Goal: Task Accomplishment & Management: Complete application form

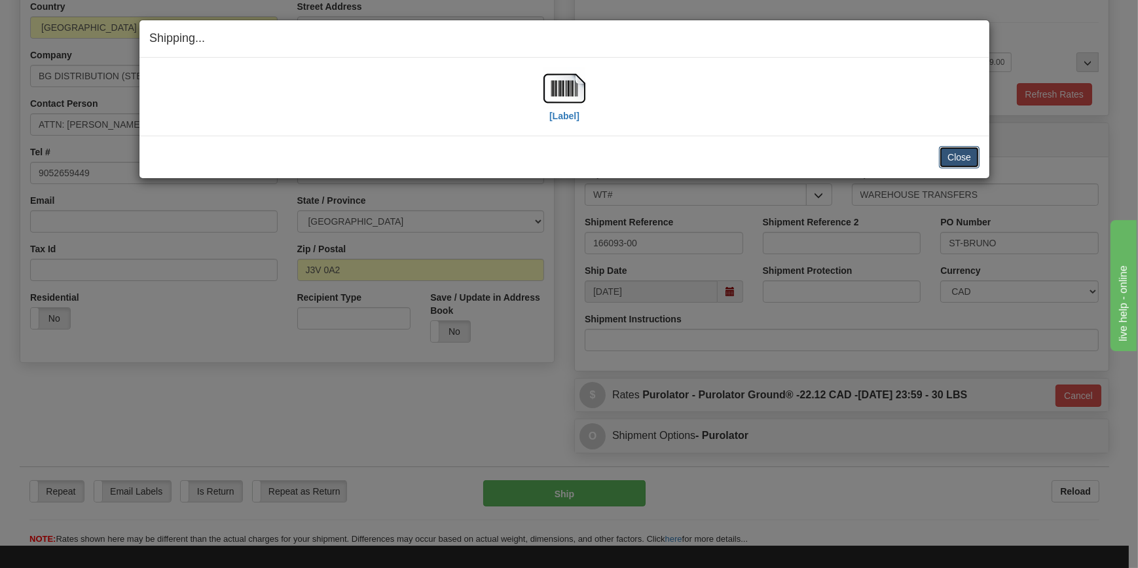
click at [962, 156] on button "Close" at bounding box center [959, 157] width 41 height 22
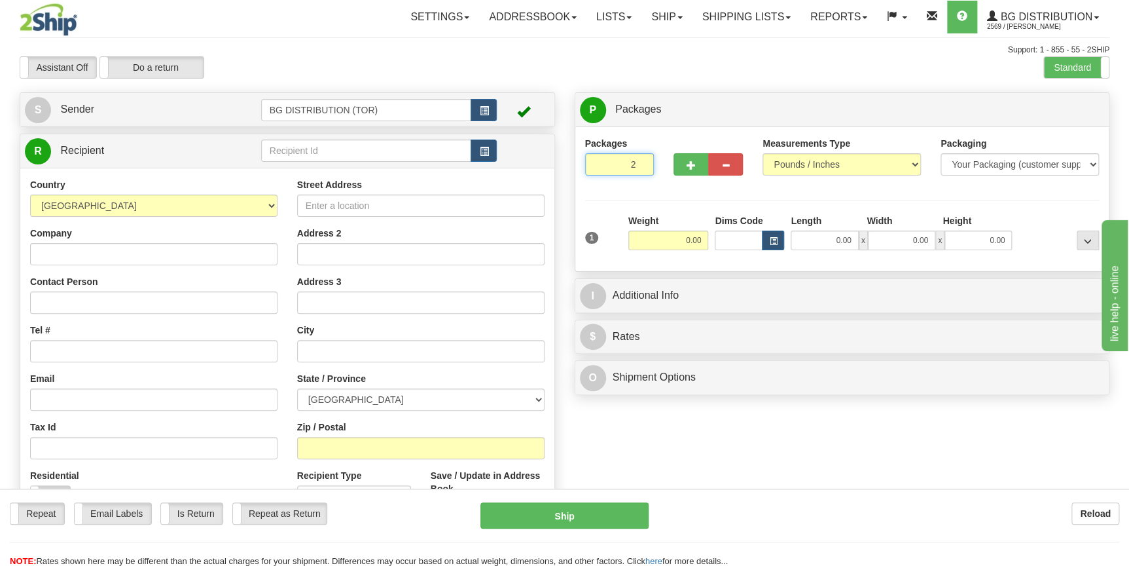
click at [640, 160] on input "2" at bounding box center [619, 164] width 69 height 22
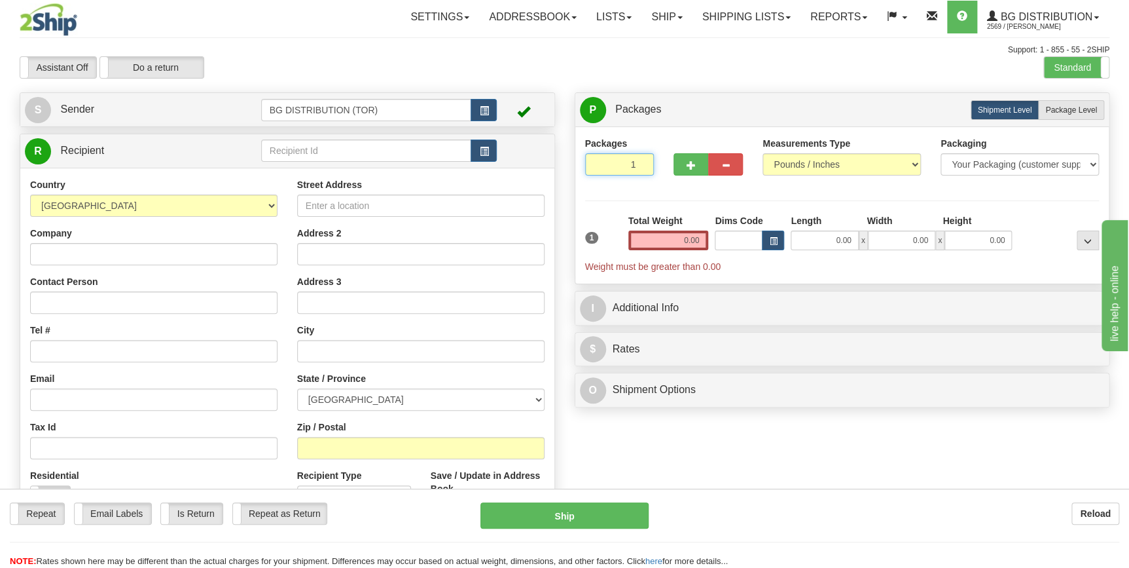
type input "1"
click at [640, 165] on input "1" at bounding box center [619, 164] width 69 height 22
click at [676, 236] on input "0.00" at bounding box center [668, 240] width 81 height 20
type input "4"
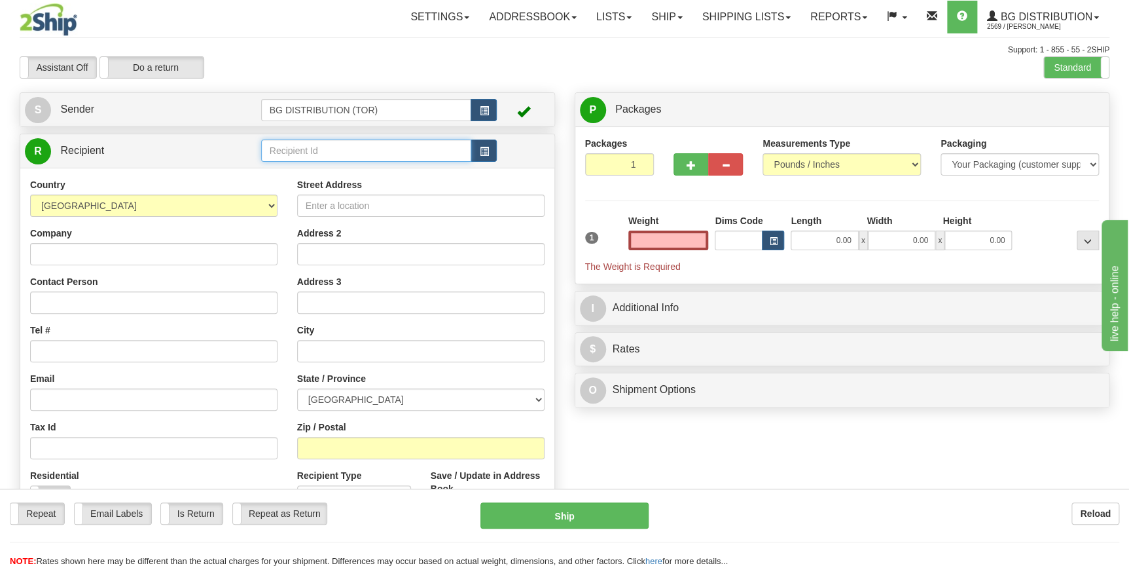
type input "0.00"
click at [372, 145] on input "text" at bounding box center [366, 150] width 211 height 22
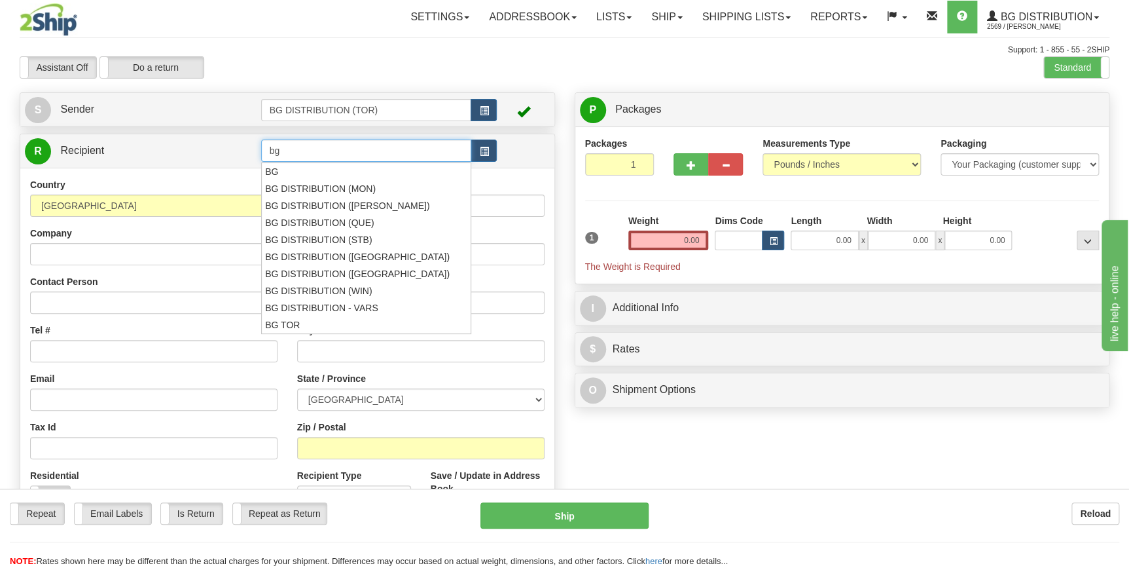
type input "b"
click at [391, 200] on div "BG DISTRIBUTION ([PERSON_NAME])" at bounding box center [363, 205] width 198 height 14
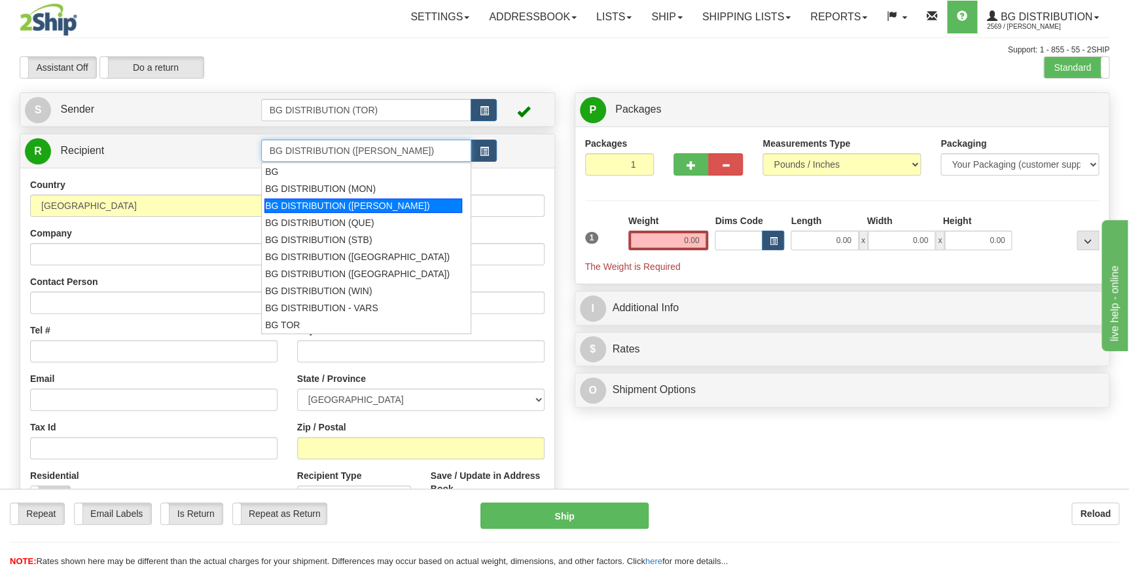
type input "BG DISTRIBUTION ([PERSON_NAME])"
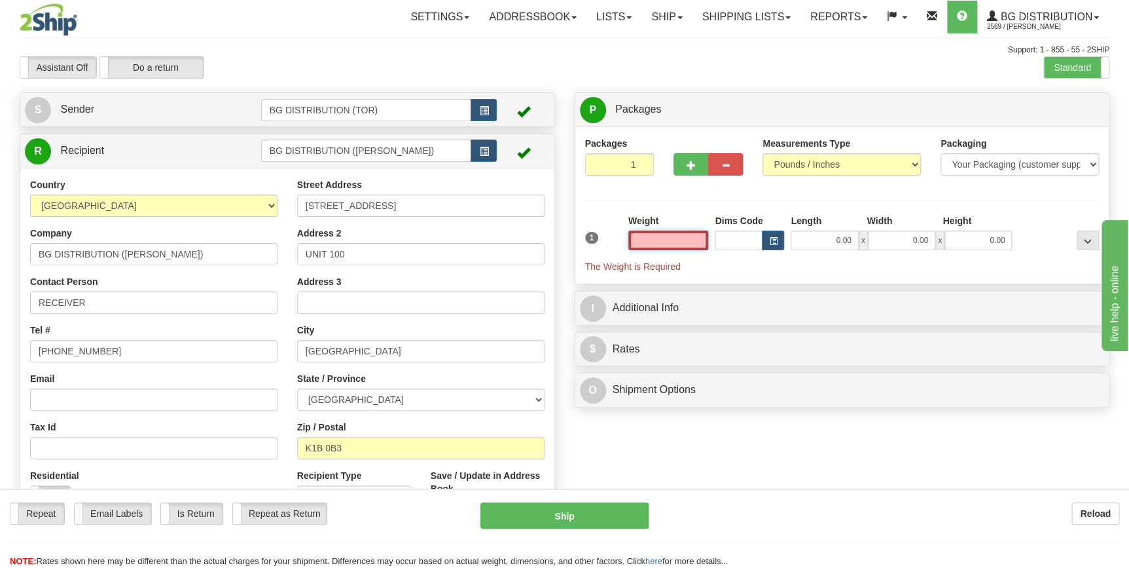
click at [693, 241] on input "text" at bounding box center [668, 240] width 81 height 20
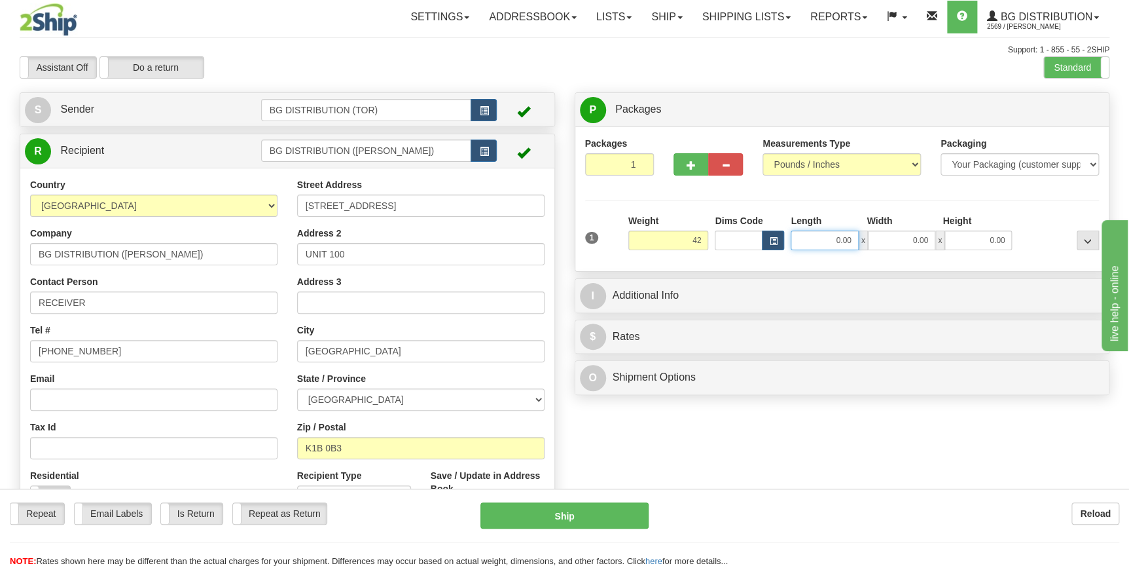
type input "42.00"
click at [824, 242] on input "0.00" at bounding box center [824, 240] width 67 height 20
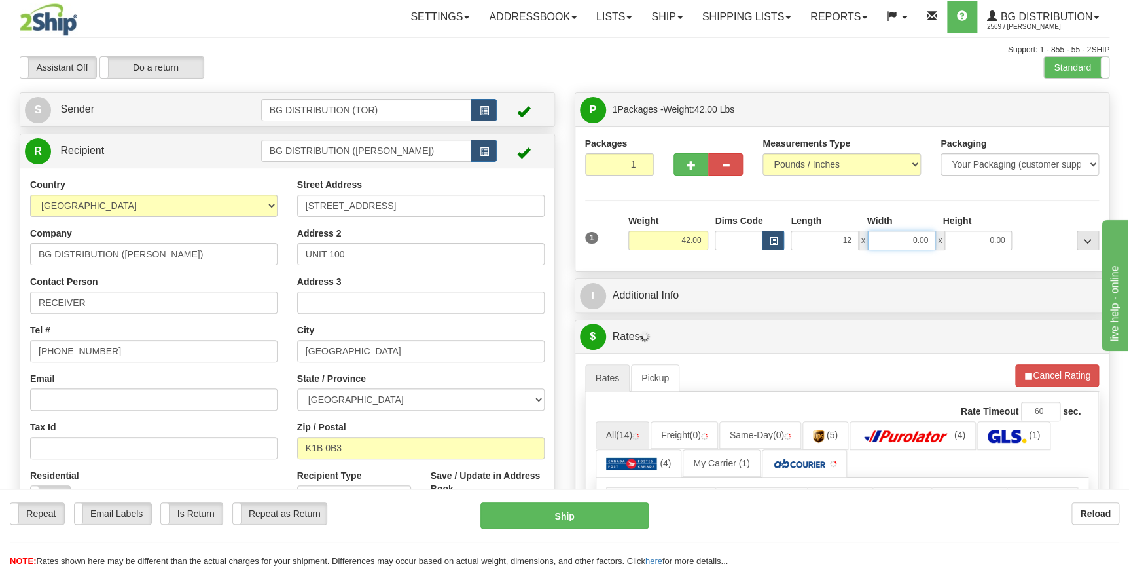
type input "12.00"
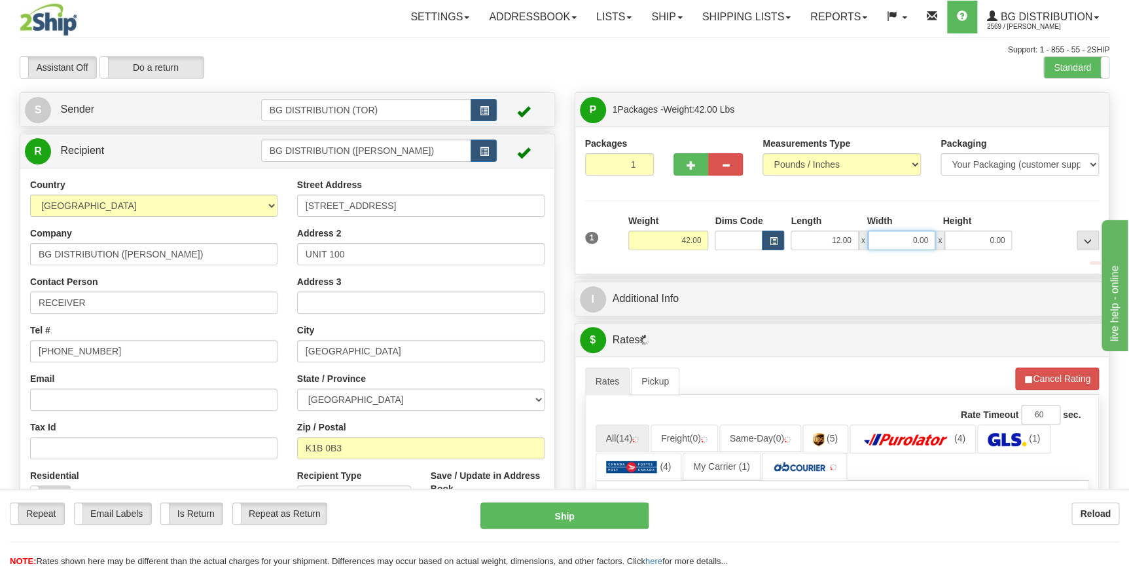
click at [894, 244] on input "0.00" at bounding box center [901, 240] width 67 height 20
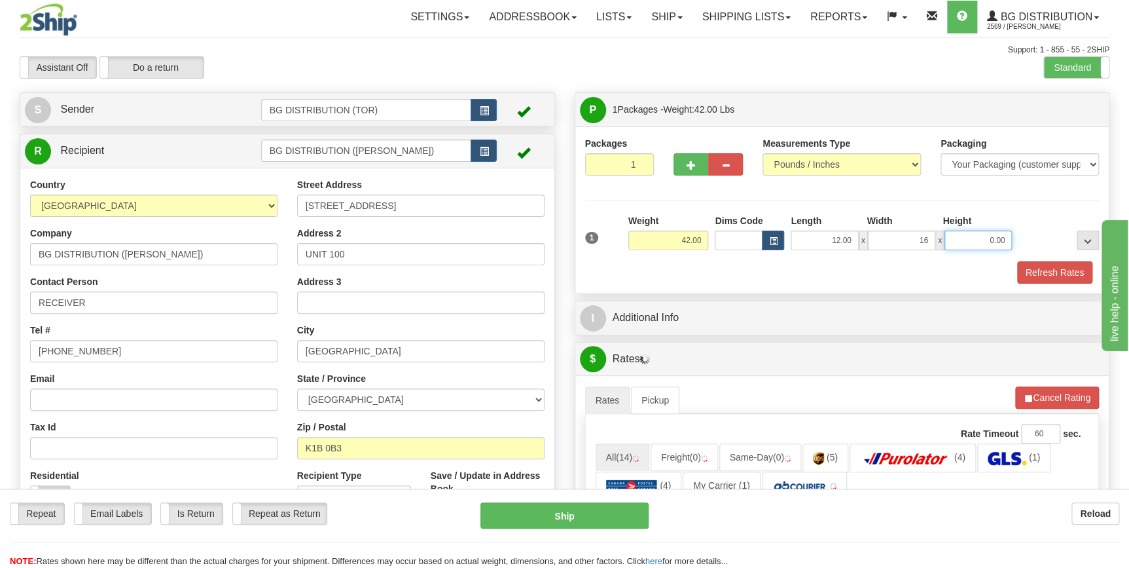
type input "16.00"
click at [978, 237] on input "0.00" at bounding box center [978, 240] width 67 height 20
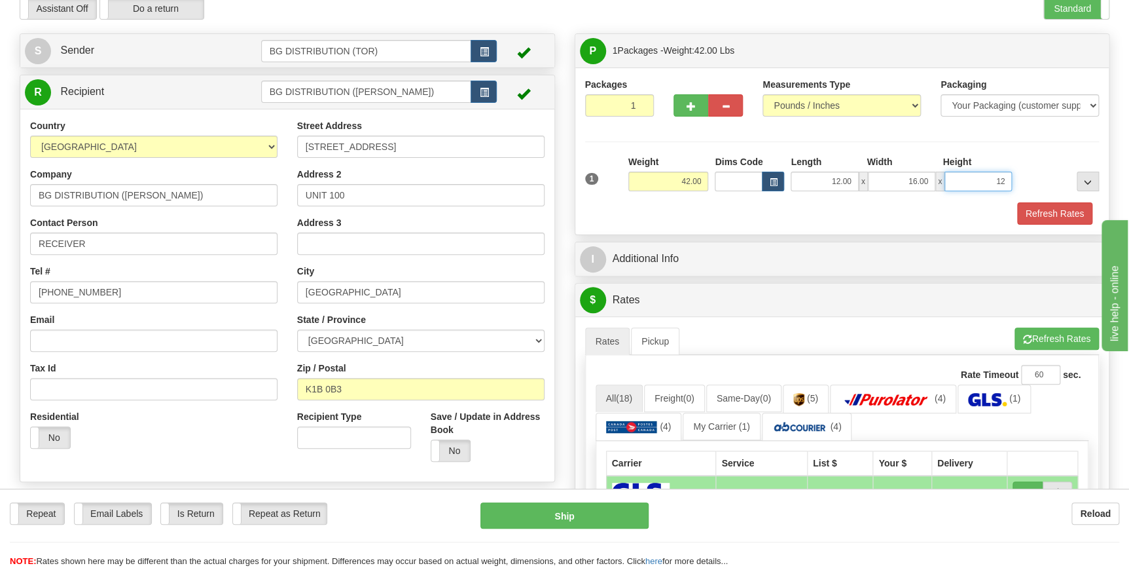
scroll to position [59, 0]
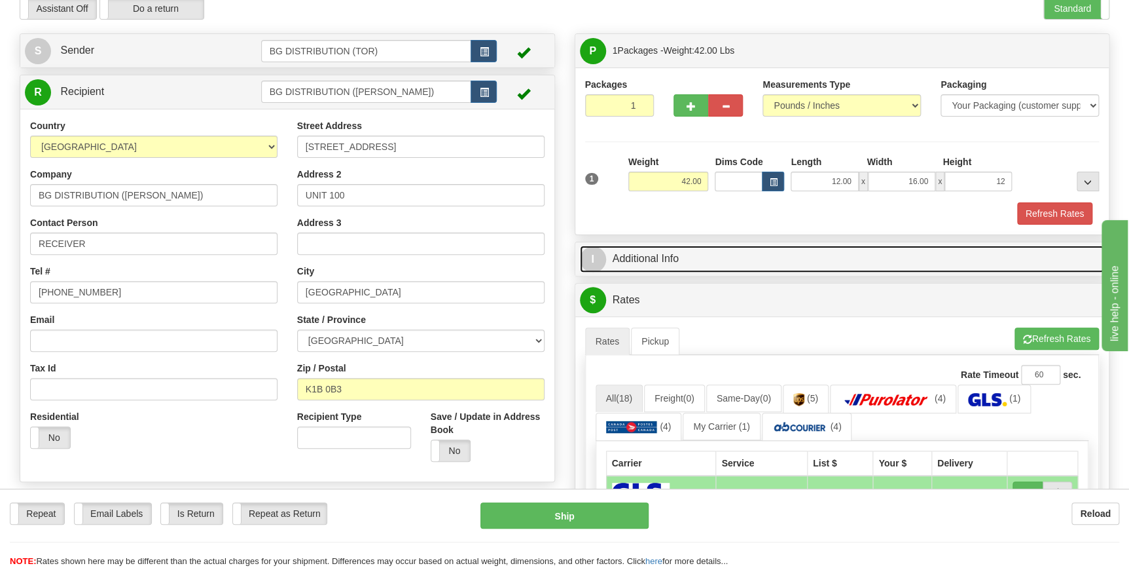
type input "12.00"
click at [668, 262] on link "I Additional Info" at bounding box center [842, 258] width 525 height 27
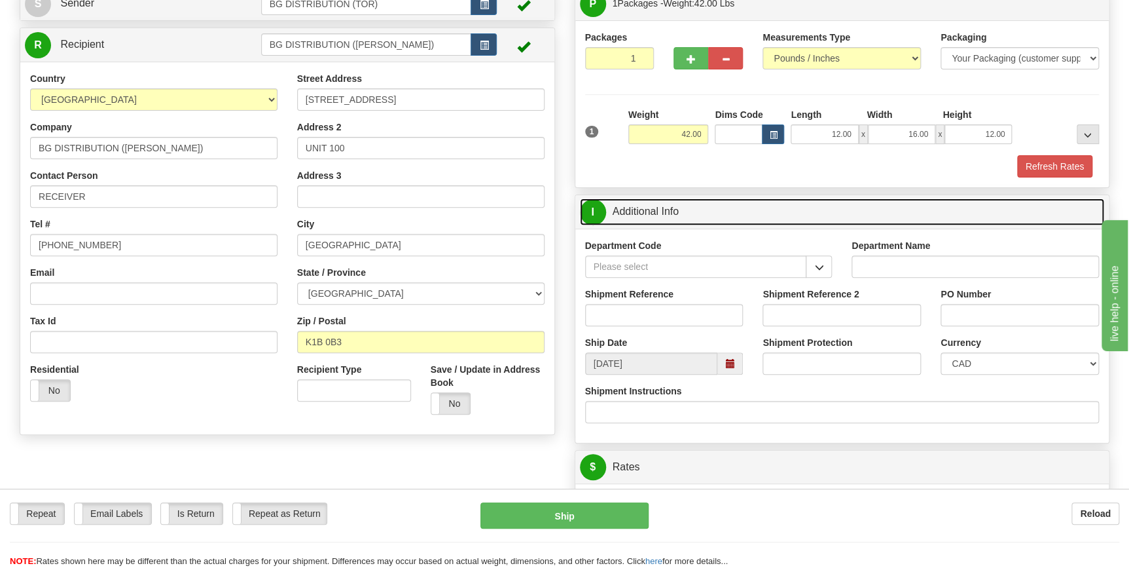
scroll to position [118, 0]
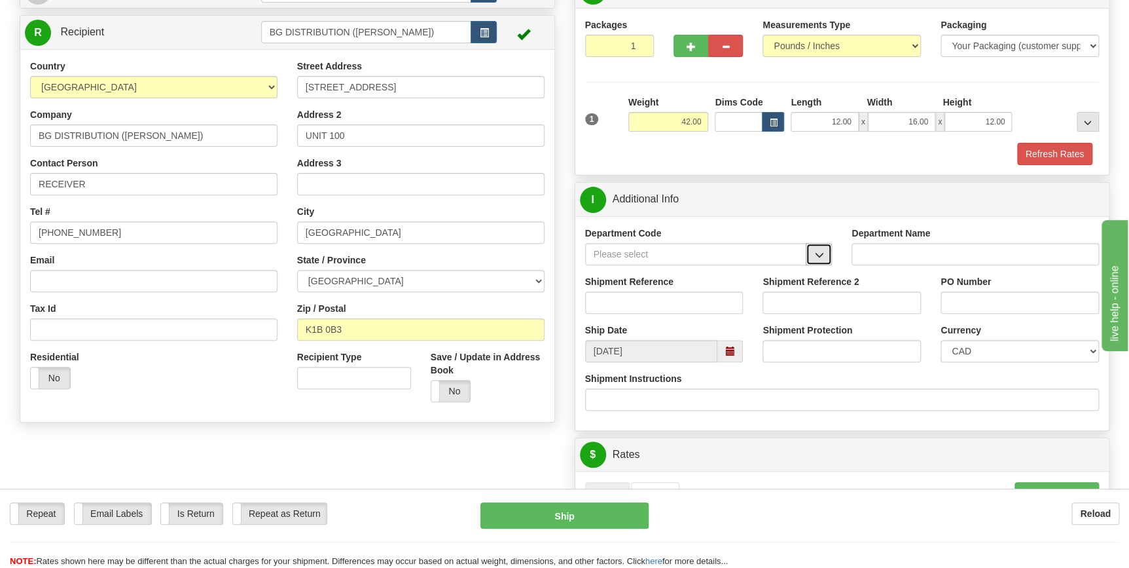
click at [815, 255] on span "button" at bounding box center [818, 255] width 9 height 9
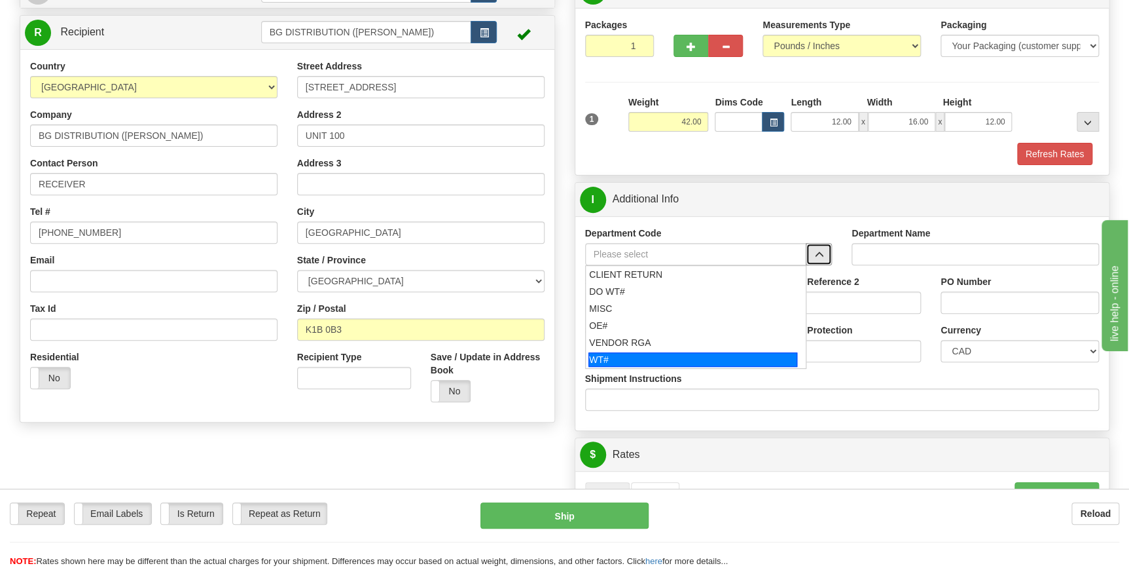
click at [632, 354] on div "WT#" at bounding box center [693, 359] width 209 height 14
type input "WT#"
type input "WAREHOUSE TRANSFERS"
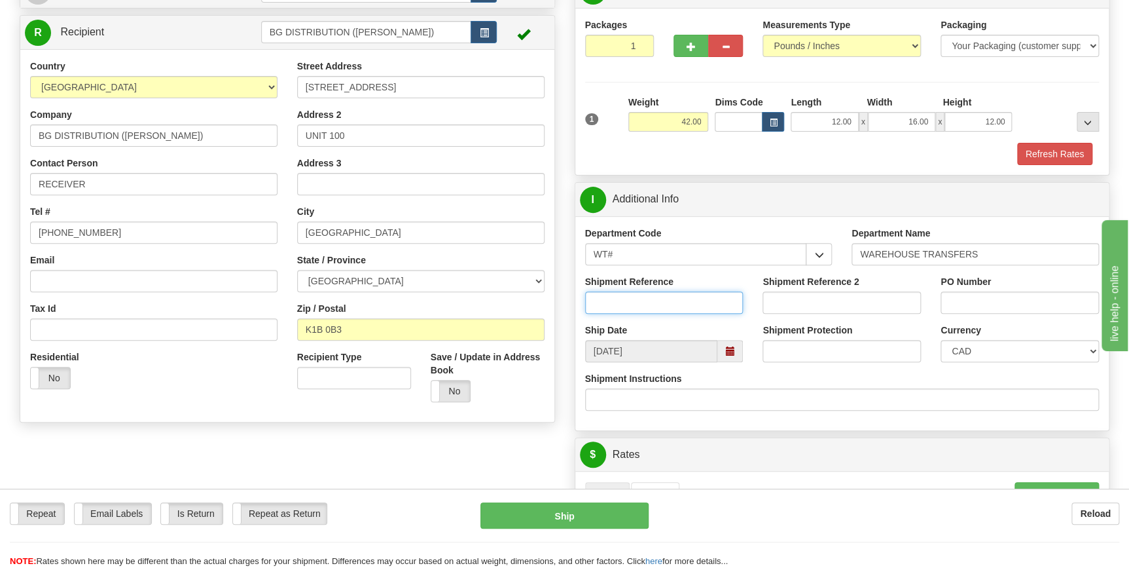
click at [700, 300] on input "Shipment Reference" at bounding box center [664, 302] width 158 height 22
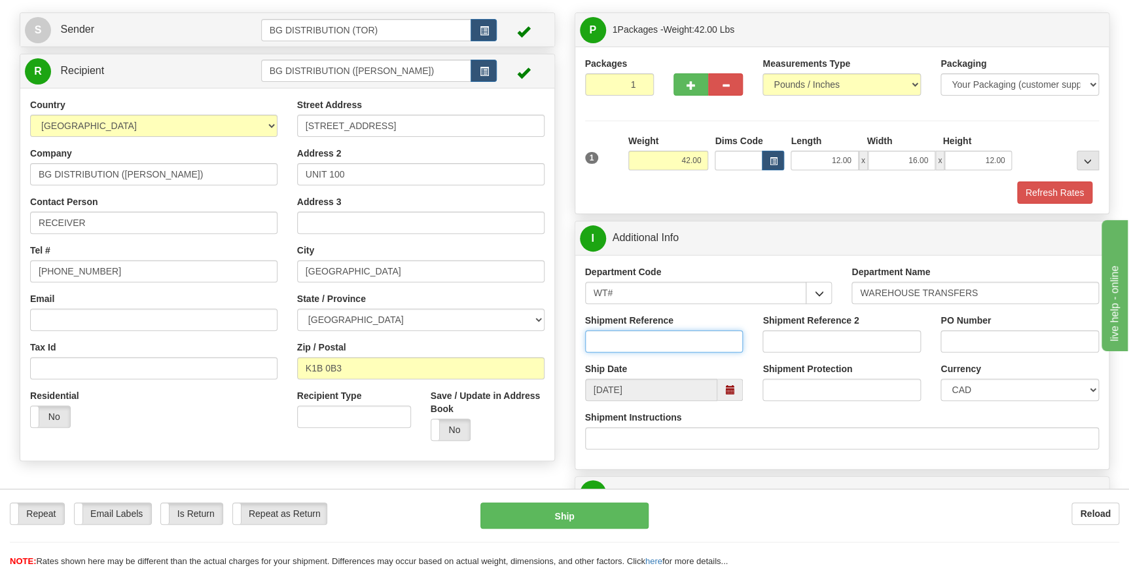
scroll to position [59, 0]
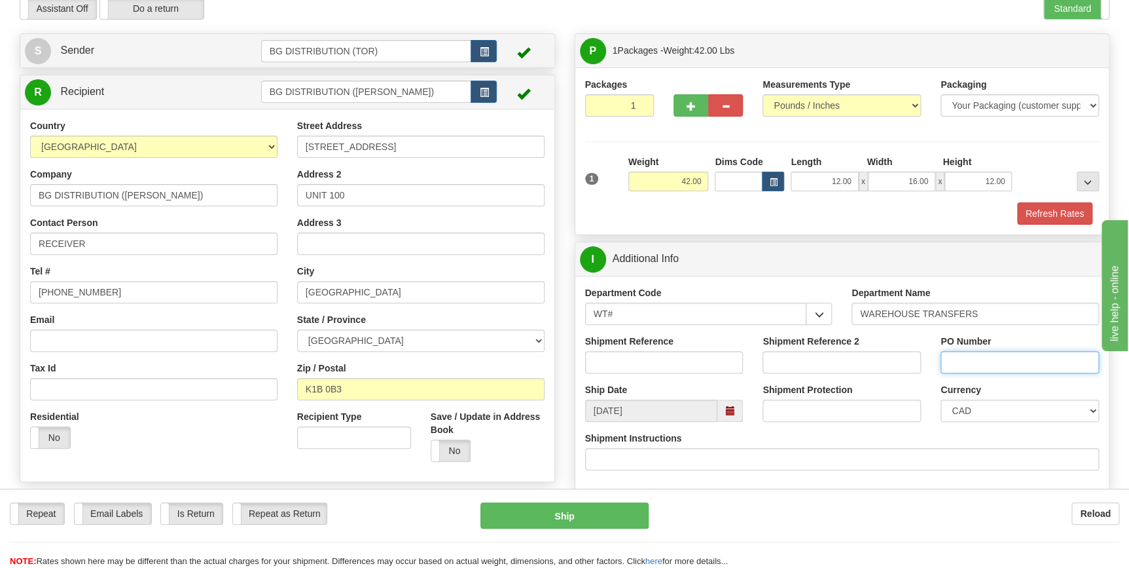
click at [1005, 363] on input "PO Number" at bounding box center [1020, 362] width 158 height 22
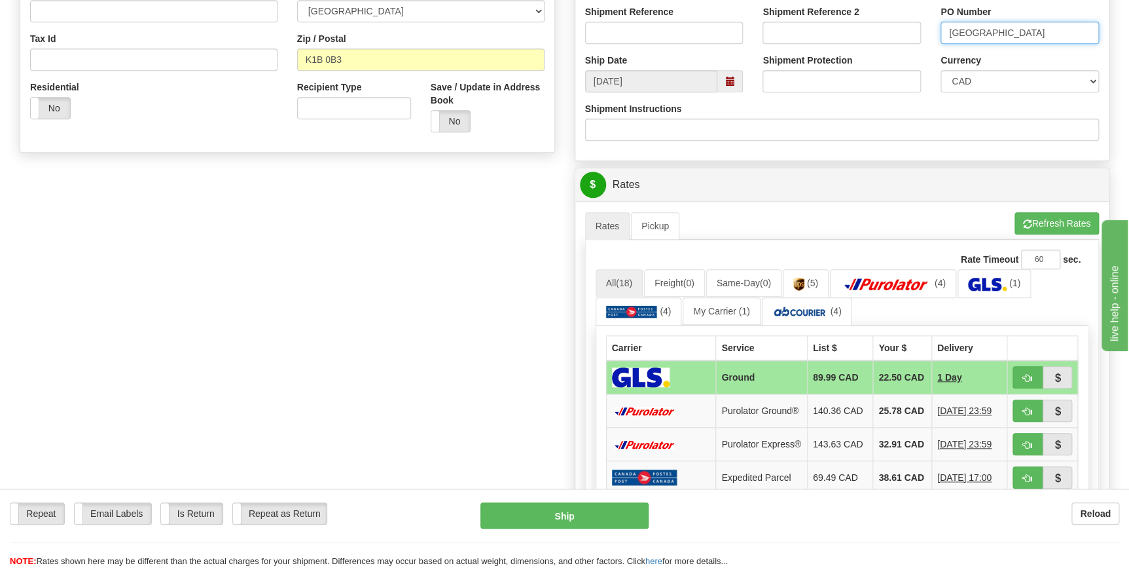
scroll to position [416, 0]
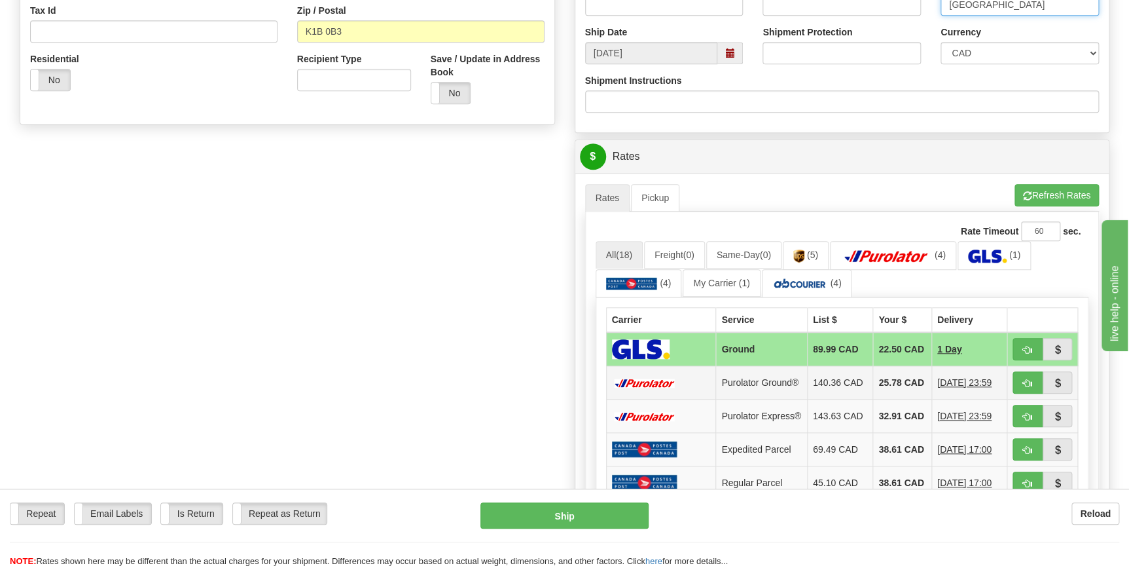
type input "[GEOGRAPHIC_DATA]"
click at [817, 386] on td "140.36 CAD" at bounding box center [839, 382] width 65 height 33
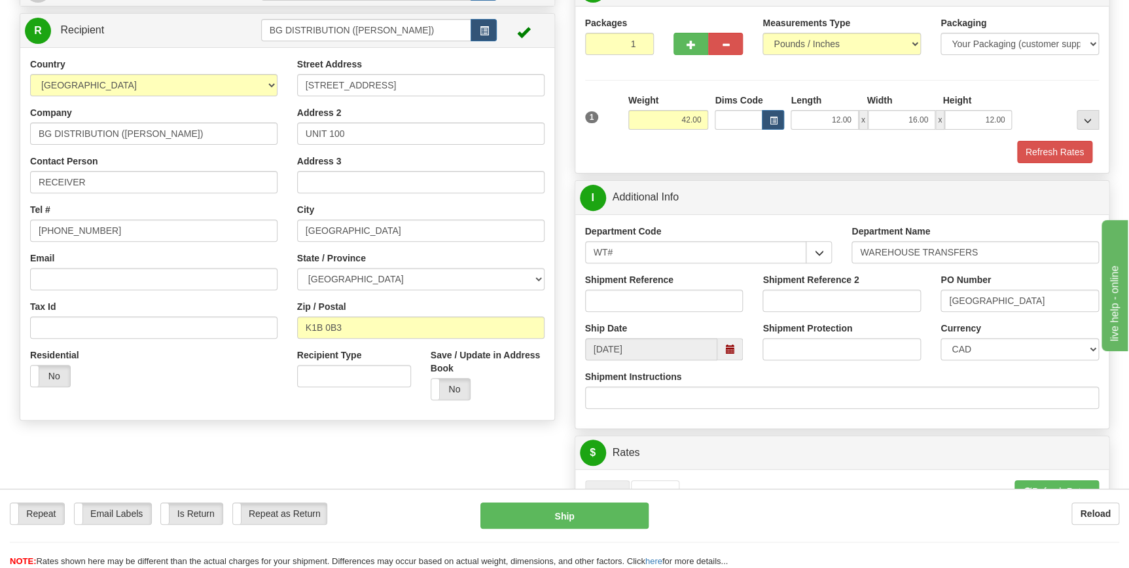
scroll to position [118, 0]
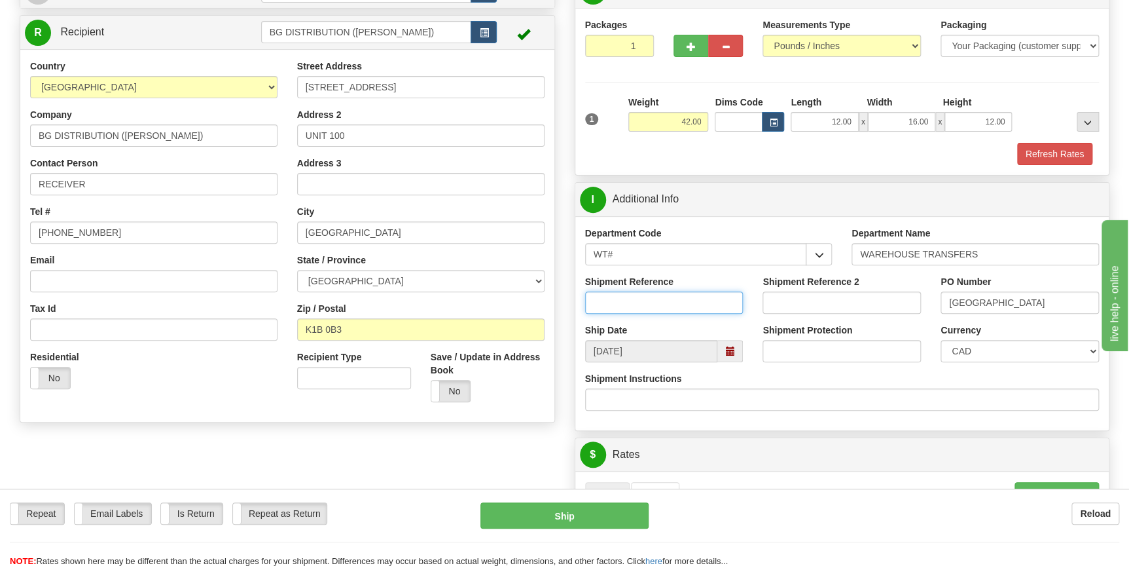
click at [641, 300] on input "Shipment Reference" at bounding box center [664, 302] width 158 height 22
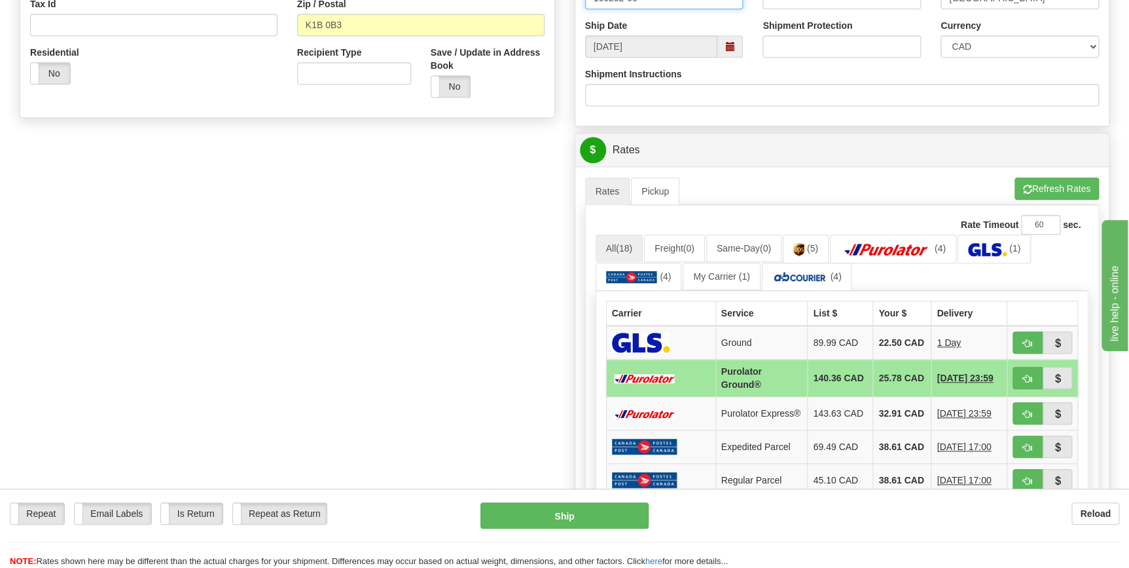
scroll to position [535, 0]
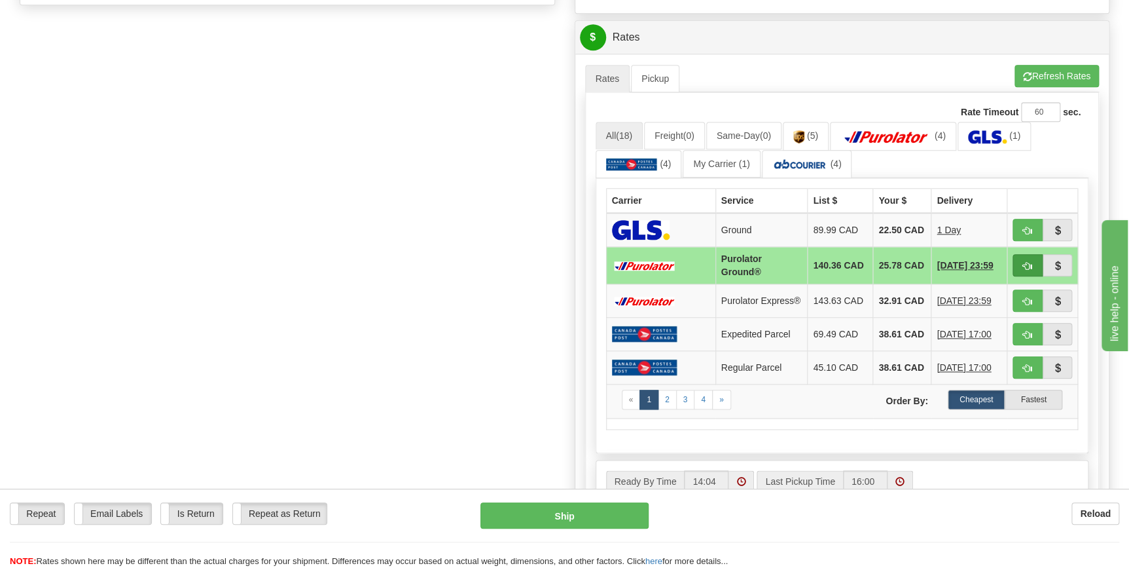
type input "166232-00"
click at [1029, 269] on span "button" at bounding box center [1027, 266] width 9 height 9
type input "260"
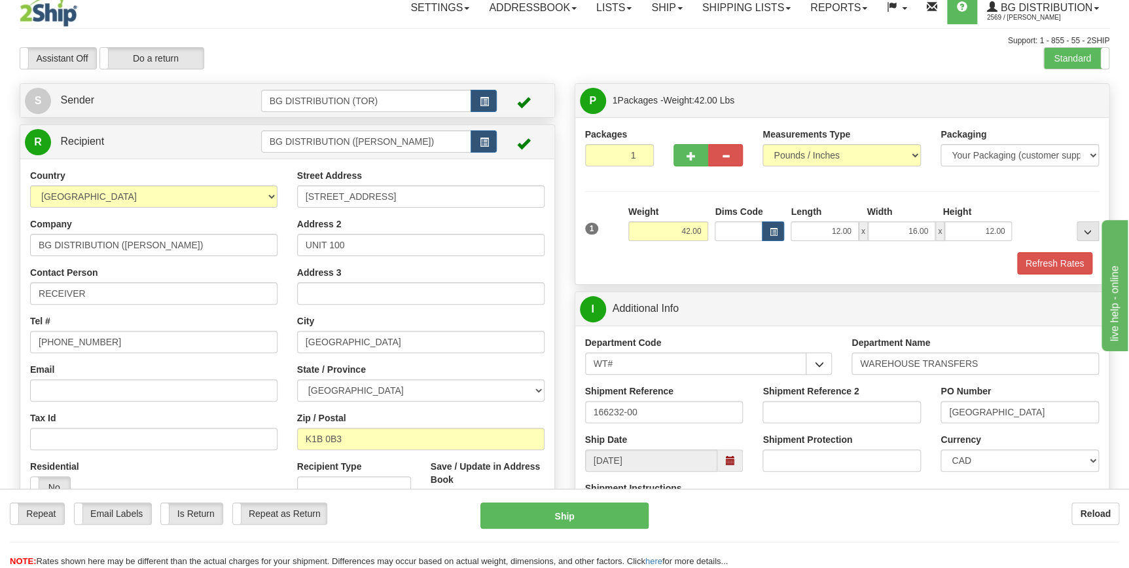
scroll to position [0, 0]
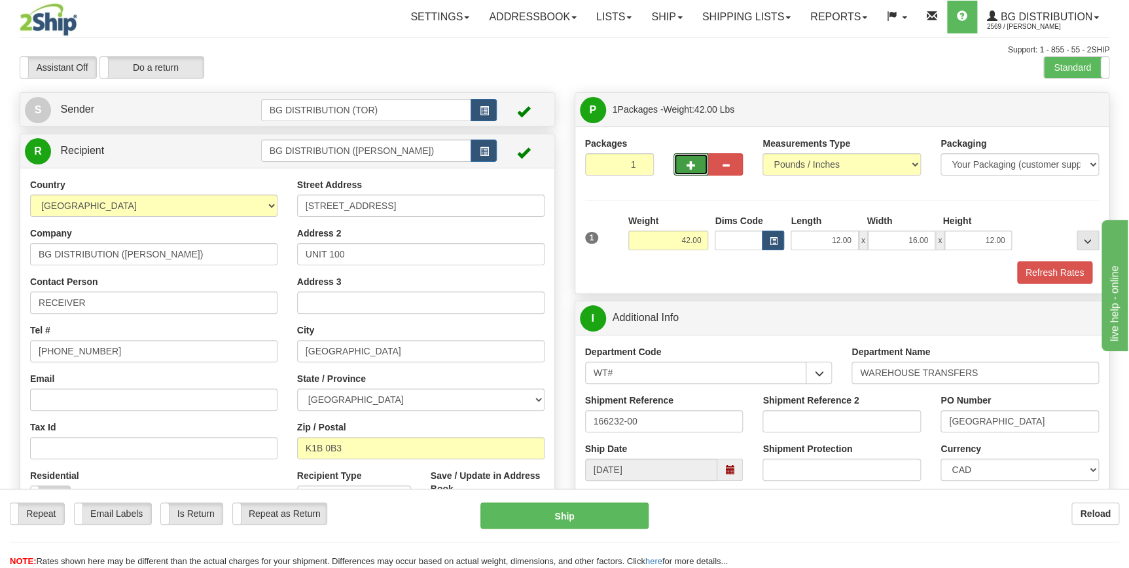
click at [690, 164] on span "button" at bounding box center [691, 165] width 9 height 9
type input "2"
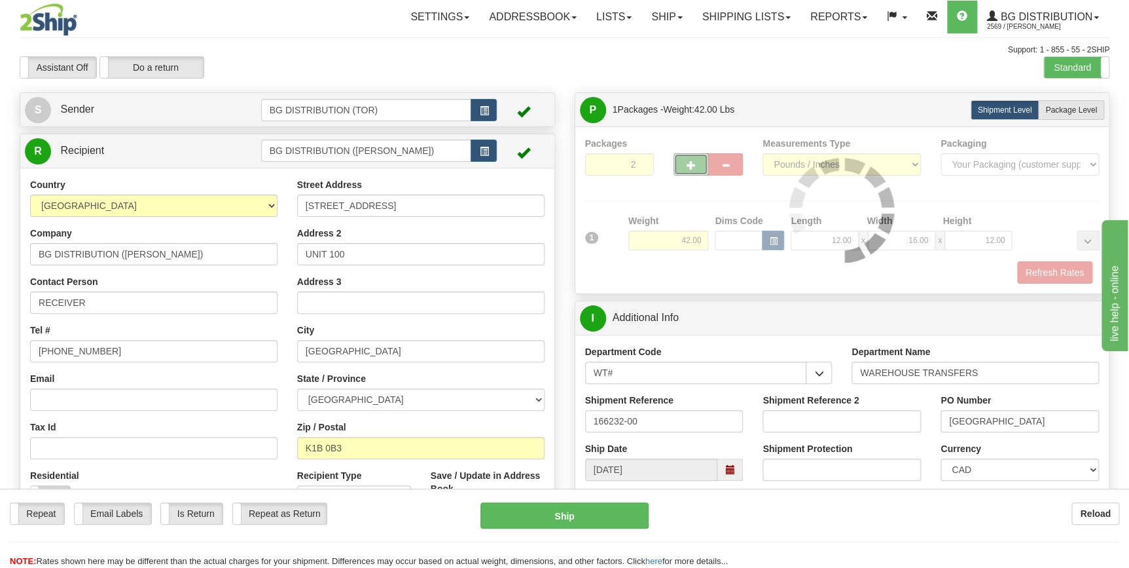
type input "260"
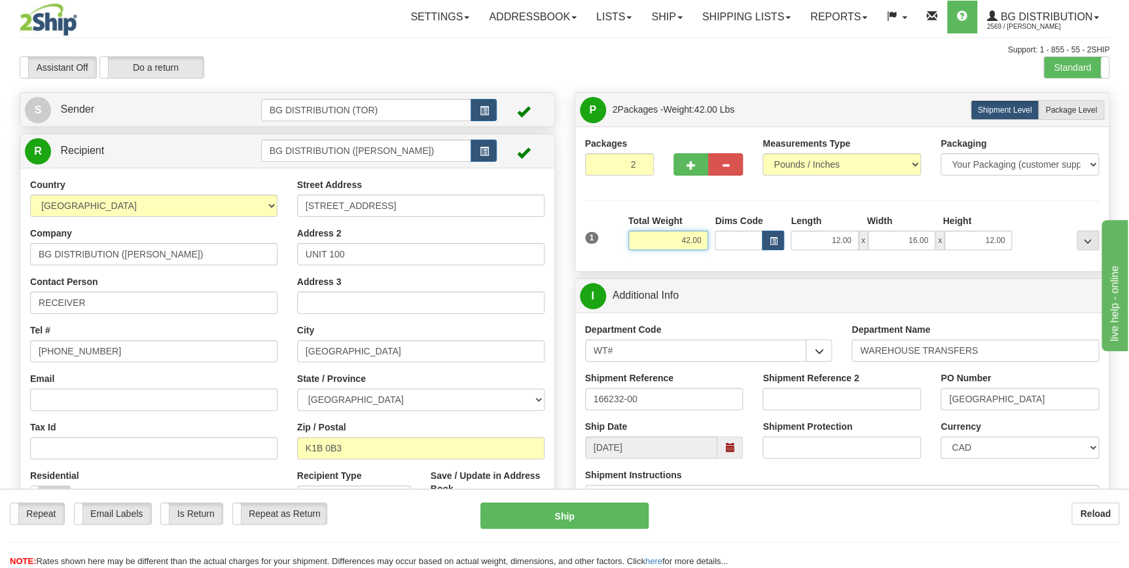
drag, startPoint x: 700, startPoint y: 240, endPoint x: 666, endPoint y: 240, distance: 34.0
click at [666, 240] on input "42.00" at bounding box center [668, 240] width 81 height 20
type input "22"
type input "260"
type input "22.00"
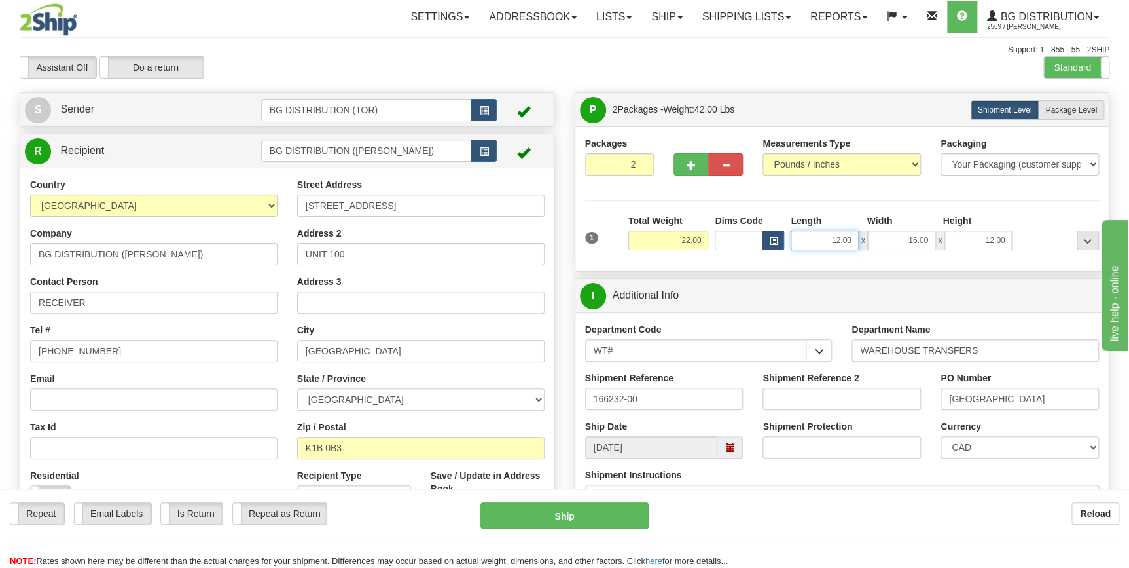
click at [820, 242] on input "12.00" at bounding box center [824, 240] width 67 height 20
drag, startPoint x: 823, startPoint y: 238, endPoint x: 865, endPoint y: 239, distance: 42.6
click at [865, 239] on div "12.00 x 16.00 x 12.00" at bounding box center [901, 240] width 221 height 20
type input "13.00"
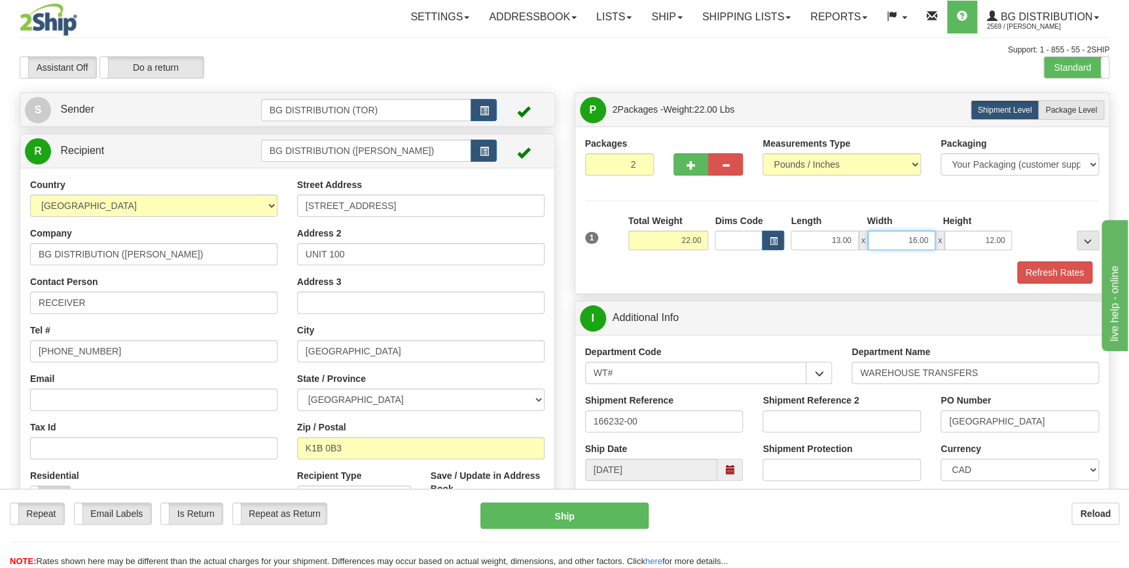
drag, startPoint x: 897, startPoint y: 238, endPoint x: 952, endPoint y: 241, distance: 55.1
click at [950, 243] on div "13.00 x 16.00 x 12.00" at bounding box center [901, 240] width 221 height 20
type input "17.00"
drag, startPoint x: 984, startPoint y: 240, endPoint x: 1028, endPoint y: 240, distance: 43.9
click at [1028, 240] on div "1 Total Weight 22.00 Dims Code x" at bounding box center [842, 237] width 521 height 46
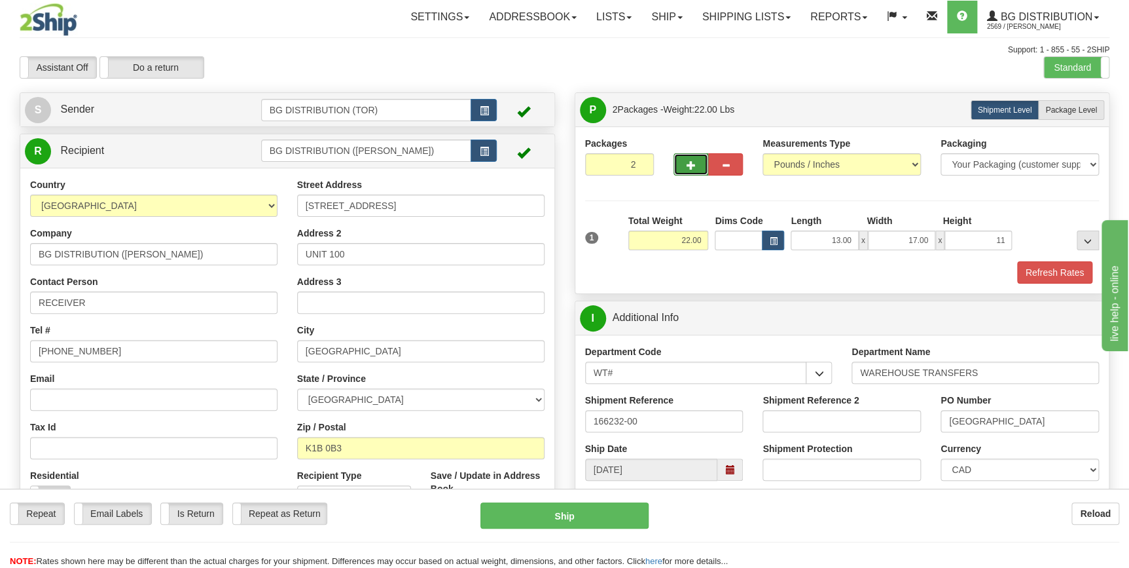
type input "11.00"
click at [695, 166] on button "button" at bounding box center [691, 164] width 35 height 22
type input "3"
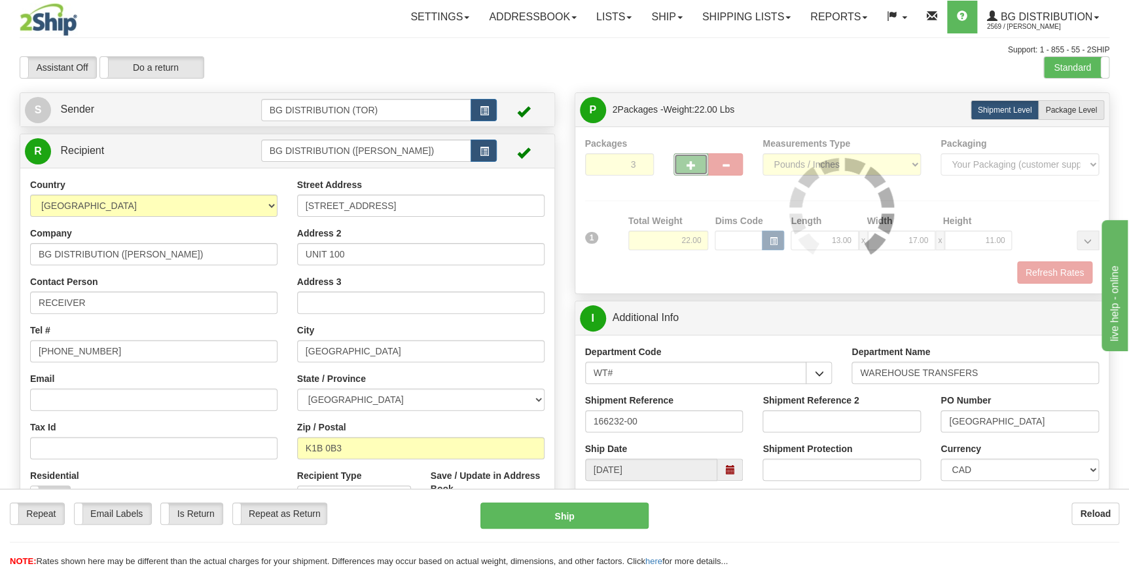
type input "260"
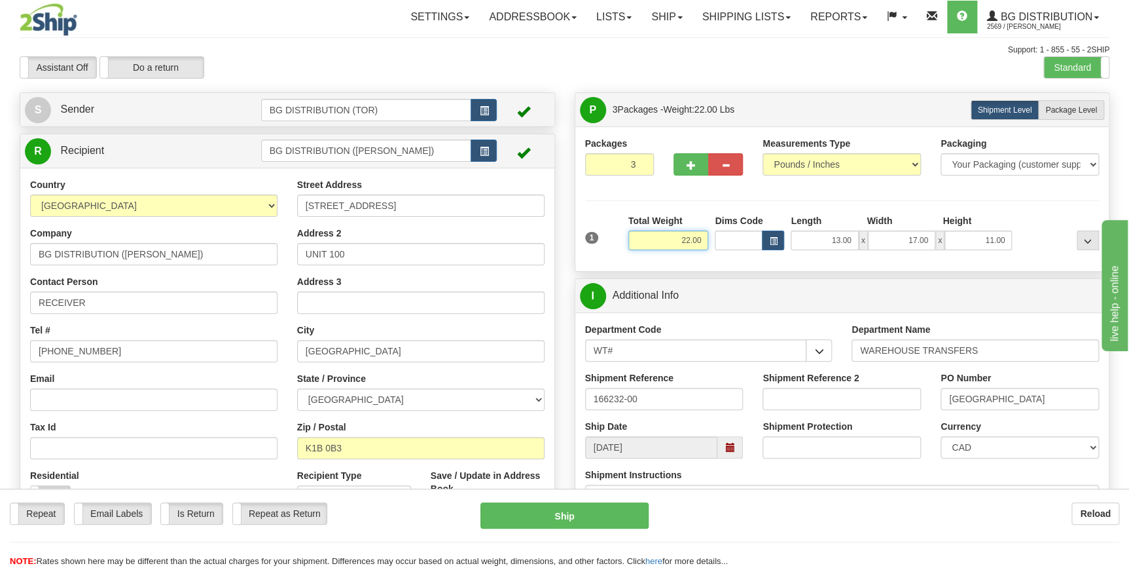
drag, startPoint x: 679, startPoint y: 237, endPoint x: 706, endPoint y: 236, distance: 27.5
click at [706, 236] on input "22.00" at bounding box center [668, 240] width 81 height 20
type input "34"
type input "260"
type input "34.00"
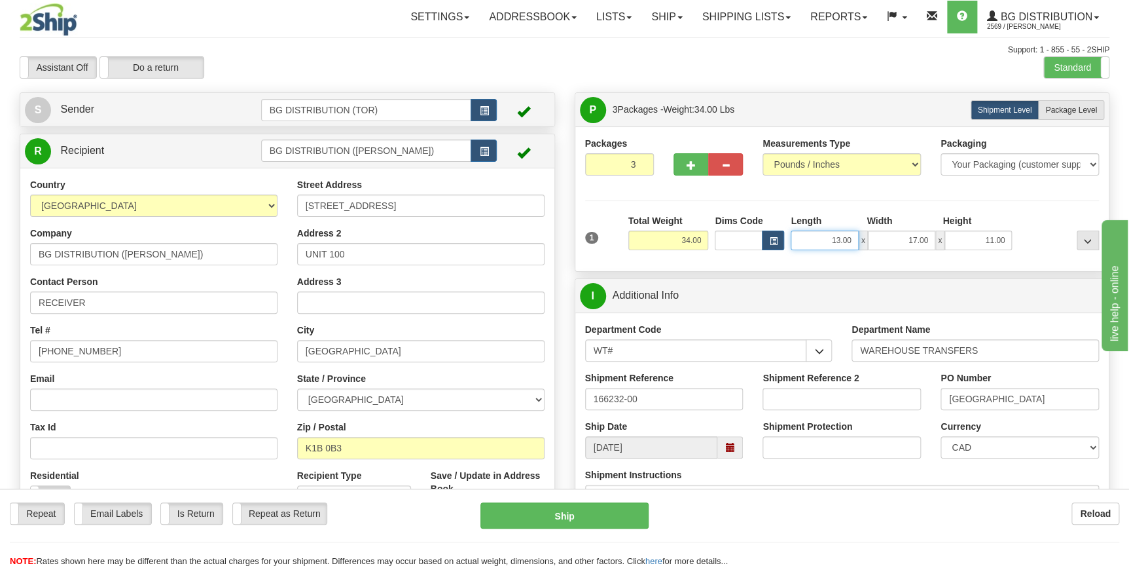
drag, startPoint x: 823, startPoint y: 235, endPoint x: 866, endPoint y: 238, distance: 43.3
click at [866, 238] on div "13.00 x 17.00 x 11.00" at bounding box center [901, 240] width 221 height 20
type input "14.00"
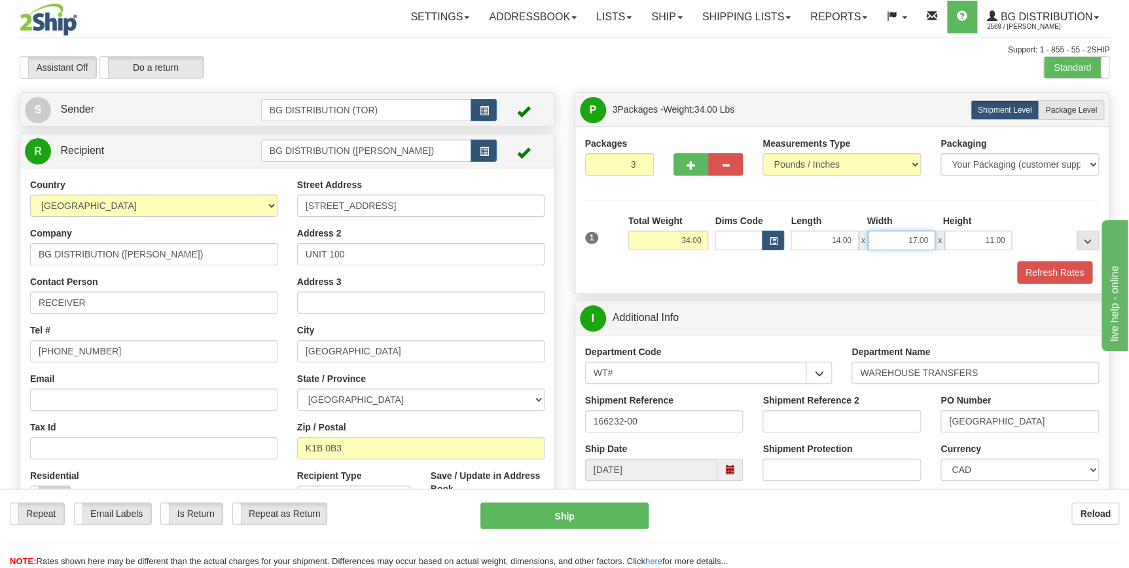
drag, startPoint x: 904, startPoint y: 241, endPoint x: 928, endPoint y: 236, distance: 24.7
click at [928, 236] on input "17.00" at bounding box center [901, 240] width 67 height 20
type input "22.00"
drag, startPoint x: 985, startPoint y: 238, endPoint x: 1008, endPoint y: 236, distance: 23.1
click at [1008, 236] on input "11.00" at bounding box center [978, 240] width 67 height 20
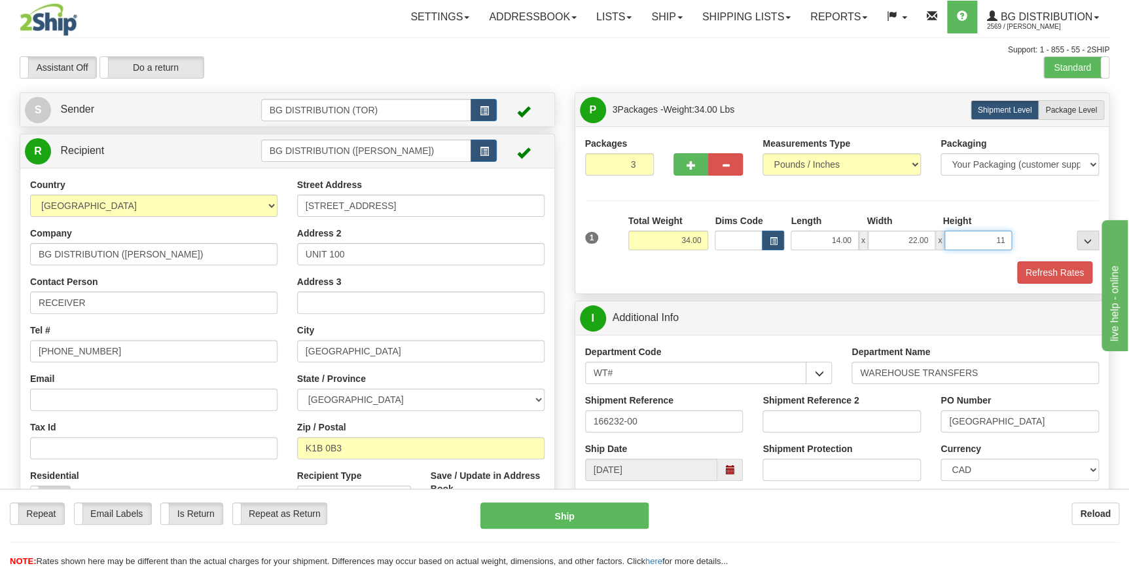
drag, startPoint x: 957, startPoint y: 236, endPoint x: 977, endPoint y: 236, distance: 20.3
click at [977, 236] on input "11" at bounding box center [978, 240] width 67 height 20
click at [975, 238] on input "11" at bounding box center [978, 240] width 67 height 20
click at [954, 245] on input "11" at bounding box center [978, 240] width 67 height 20
drag, startPoint x: 990, startPoint y: 240, endPoint x: 1012, endPoint y: 240, distance: 22.3
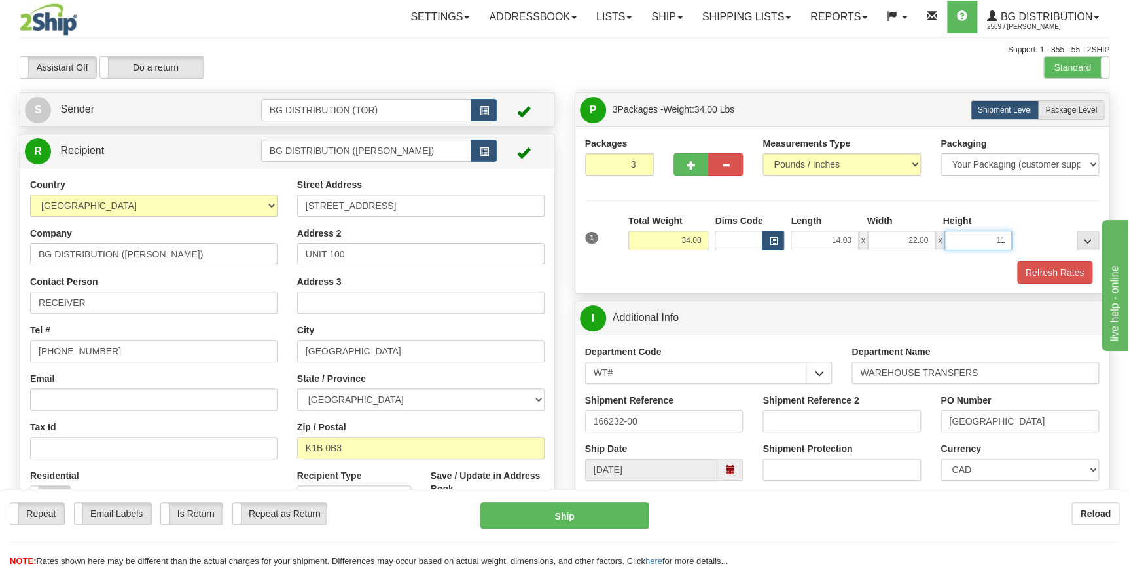
click at [1012, 240] on div "14.00 x 22.00 x 11" at bounding box center [902, 240] width 228 height 20
type input "10.00"
click at [1095, 106] on span "Package Level" at bounding box center [1071, 109] width 52 height 9
radio input "true"
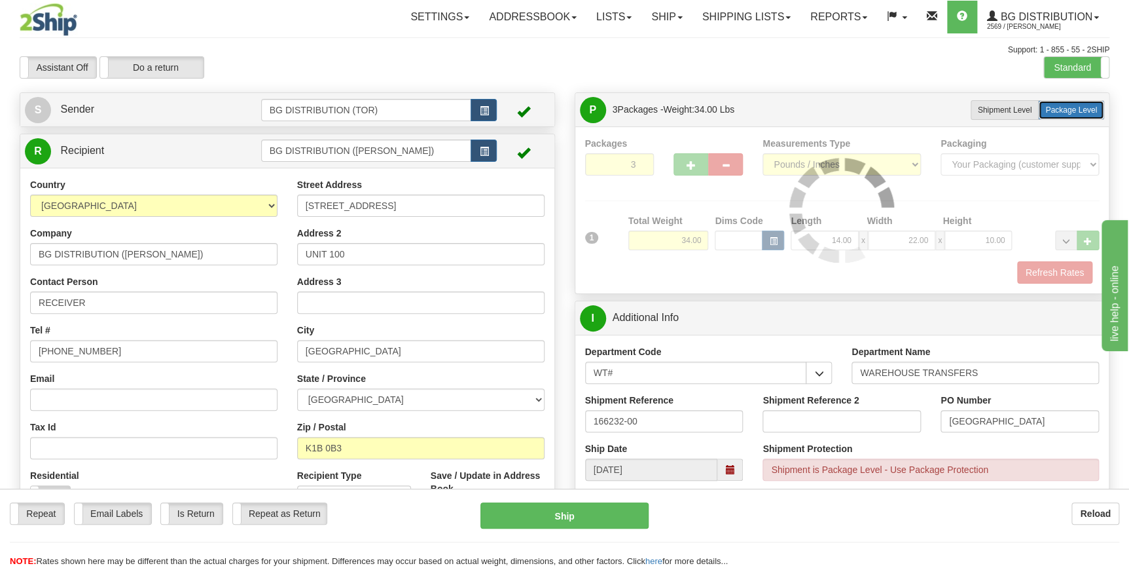
type input "260"
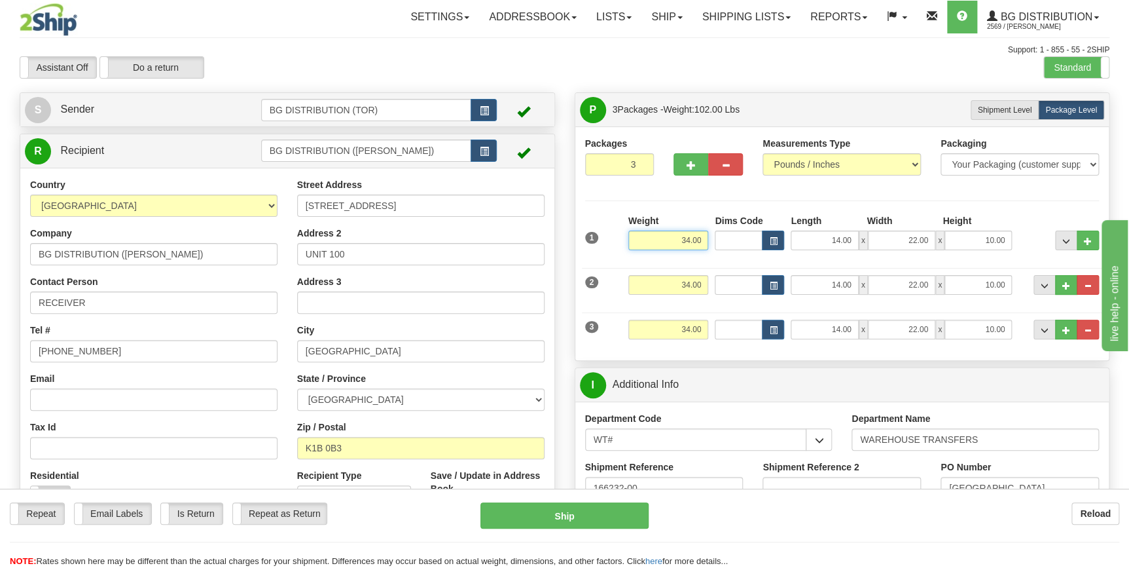
drag, startPoint x: 678, startPoint y: 240, endPoint x: 711, endPoint y: 237, distance: 33.5
click at [711, 237] on div "1 Weight 34.00 Dims Code x x" at bounding box center [842, 237] width 521 height 46
type input "42"
type input "260"
type input "42.00"
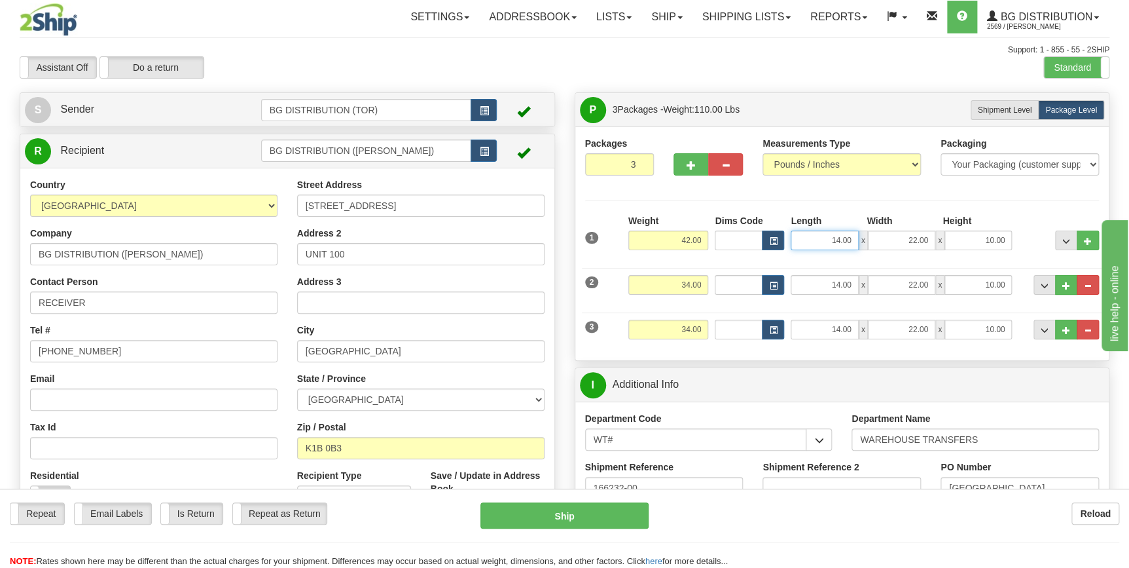
drag, startPoint x: 824, startPoint y: 238, endPoint x: 856, endPoint y: 238, distance: 32.1
click at [856, 238] on input "14.00" at bounding box center [824, 240] width 67 height 20
type input "12.00"
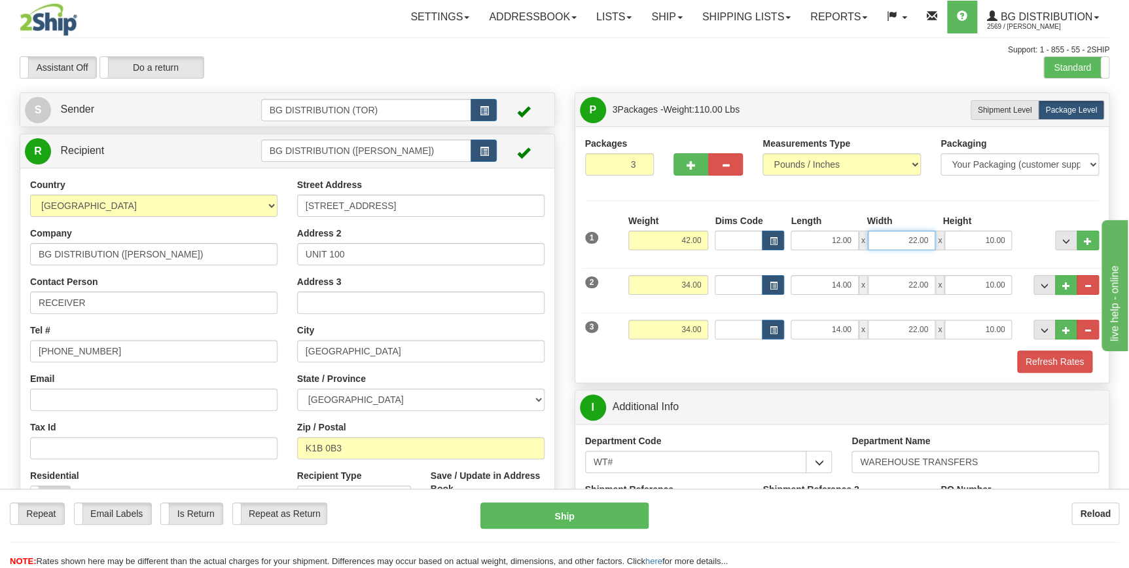
drag, startPoint x: 903, startPoint y: 241, endPoint x: 930, endPoint y: 238, distance: 26.3
click at [930, 238] on input "22.00" at bounding box center [901, 240] width 67 height 20
type input "16.00"
drag, startPoint x: 973, startPoint y: 241, endPoint x: 1010, endPoint y: 241, distance: 37.3
click at [1010, 241] on input "10.00" at bounding box center [978, 240] width 67 height 20
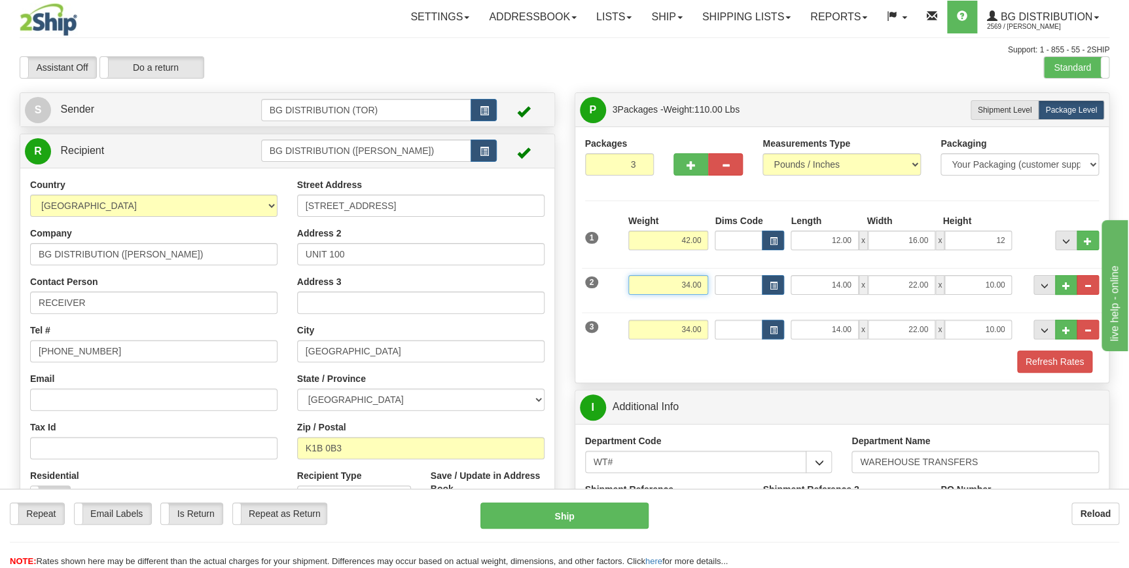
type input "12.00"
click at [685, 282] on input "34.00" at bounding box center [668, 285] width 81 height 20
drag, startPoint x: 681, startPoint y: 285, endPoint x: 702, endPoint y: 284, distance: 21.6
click at [702, 284] on input "34.00" at bounding box center [668, 285] width 81 height 20
type input "22"
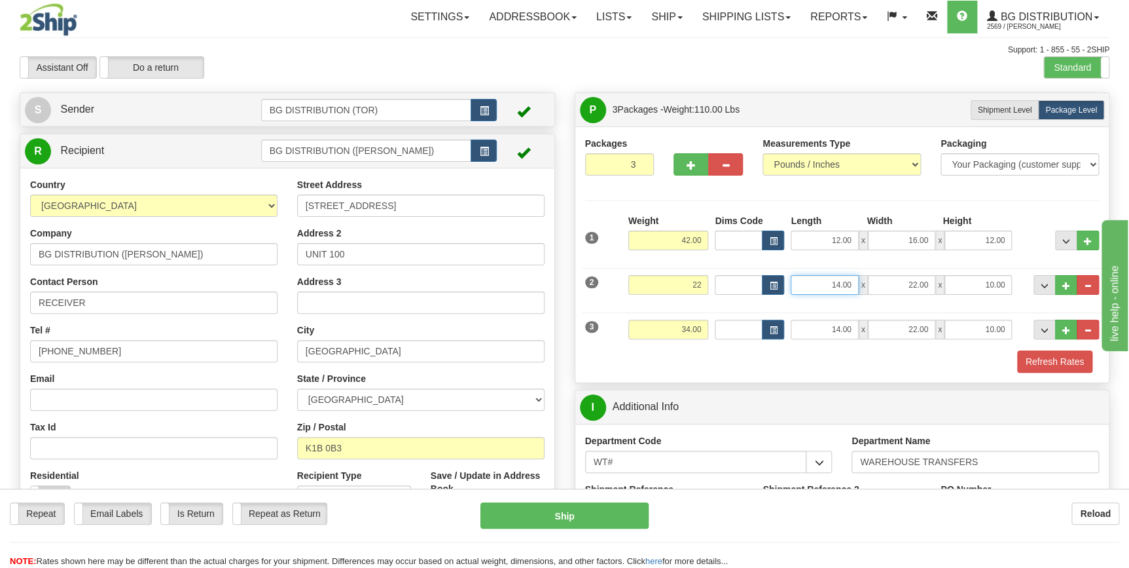
type input "260"
type input "22.00"
drag, startPoint x: 825, startPoint y: 287, endPoint x: 859, endPoint y: 283, distance: 34.2
click at [859, 283] on div "14.00 x 22.00 x 10.00" at bounding box center [901, 285] width 221 height 20
type input "13.00"
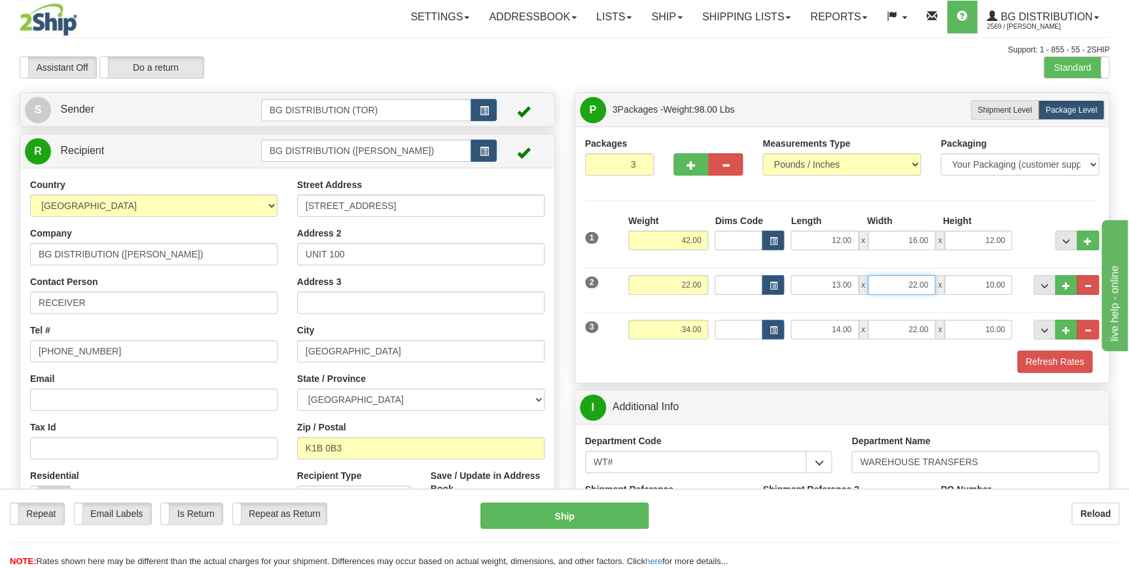
drag, startPoint x: 908, startPoint y: 285, endPoint x: 934, endPoint y: 284, distance: 25.5
click at [934, 284] on input "22.00" at bounding box center [901, 285] width 67 height 20
type input "17.00"
drag, startPoint x: 982, startPoint y: 284, endPoint x: 1015, endPoint y: 280, distance: 33.6
click at [1015, 280] on div "2 Weight 22.00 Dims Code Length Width Height" at bounding box center [842, 283] width 521 height 44
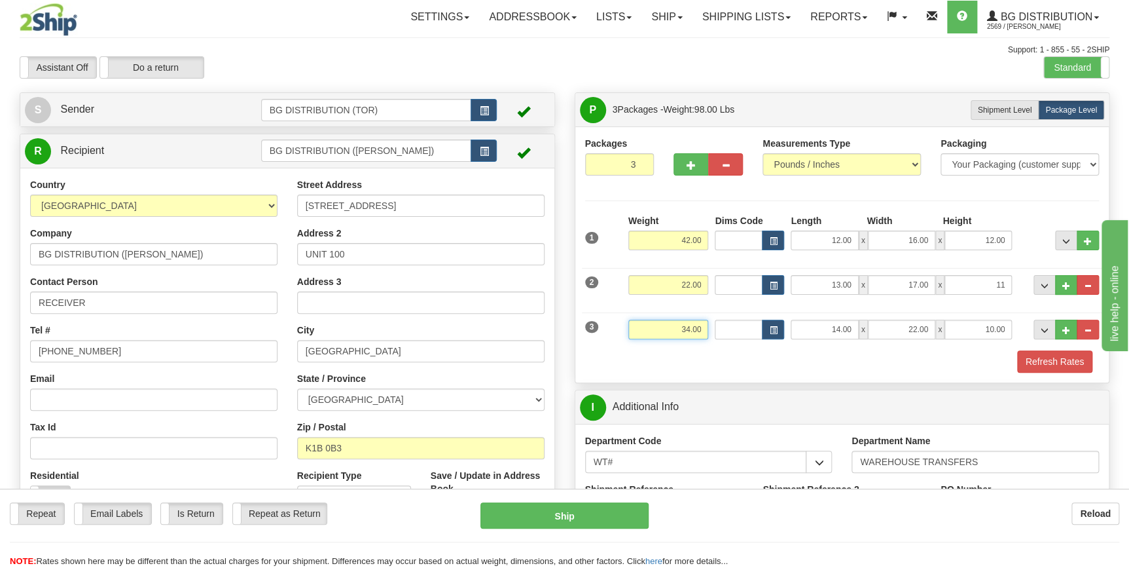
type input "11.00"
drag, startPoint x: 678, startPoint y: 324, endPoint x: 709, endPoint y: 323, distance: 31.4
click at [709, 323] on div "Weight 34.00" at bounding box center [668, 333] width 87 height 29
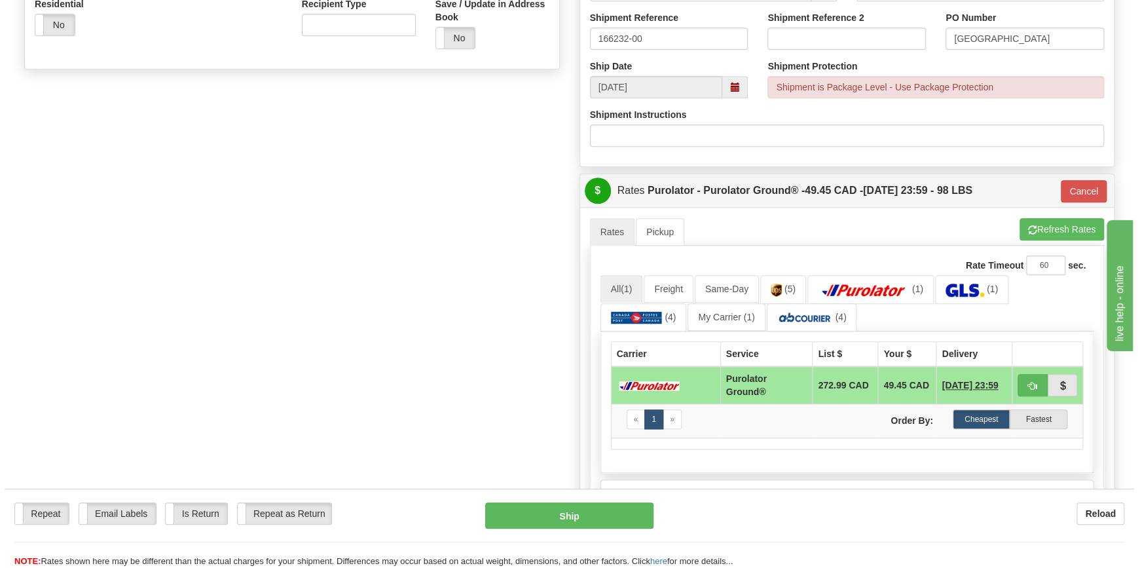
scroll to position [476, 0]
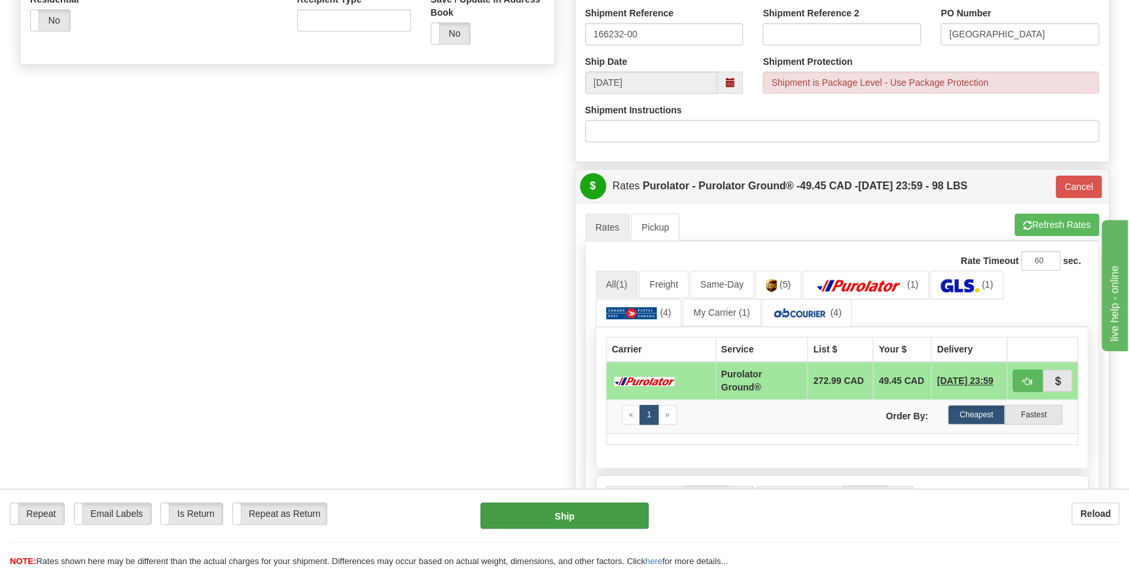
type input "34"
type input "260"
type input "34.00"
click at [569, 513] on button "Ship" at bounding box center [565, 515] width 168 height 26
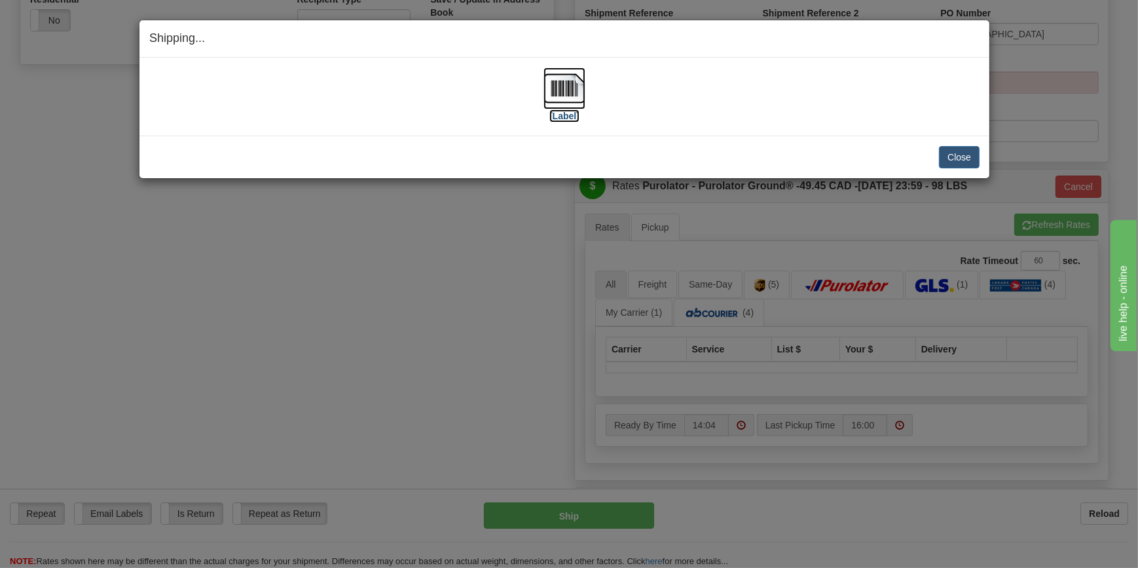
click at [570, 91] on img at bounding box center [564, 88] width 42 height 42
